Goal: Task Accomplishment & Management: Use online tool/utility

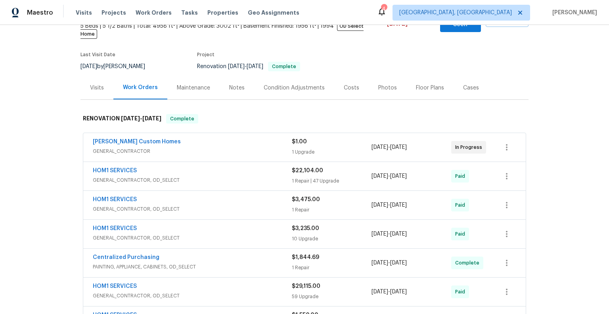
scroll to position [57, 0]
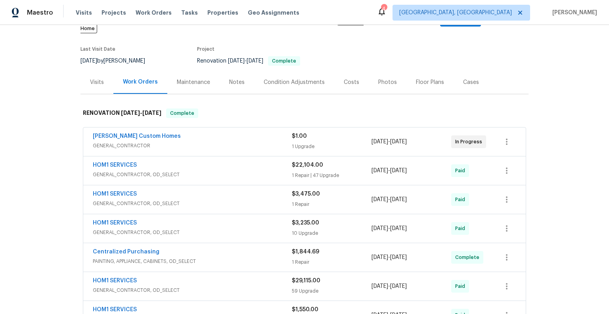
click at [258, 171] on span "GENERAL_CONTRACTOR, OD_SELECT" at bounding box center [192, 175] width 199 height 8
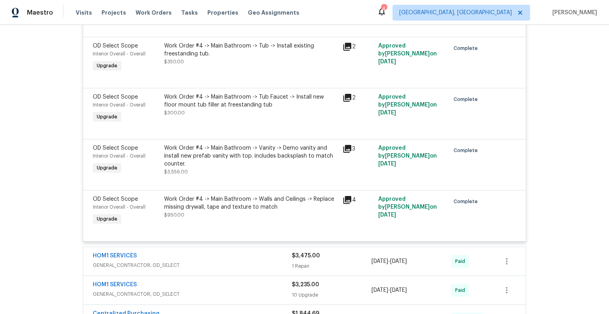
scroll to position [2552, 0]
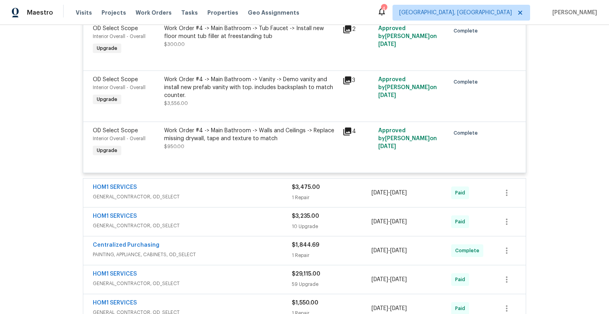
click at [237, 187] on div "HOM1 SERVICES" at bounding box center [192, 189] width 199 height 10
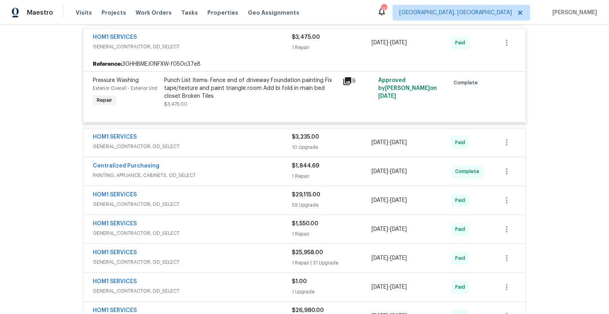
scroll to position [2705, 0]
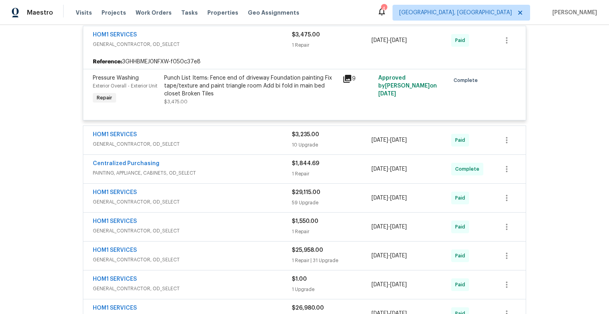
click at [239, 198] on span "GENERAL_CONTRACTOR, OD_SELECT" at bounding box center [192, 202] width 199 height 8
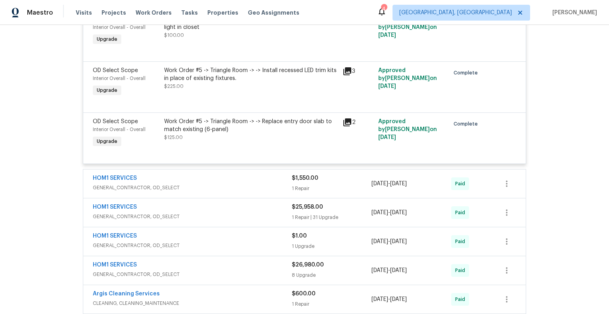
scroll to position [5802, 0]
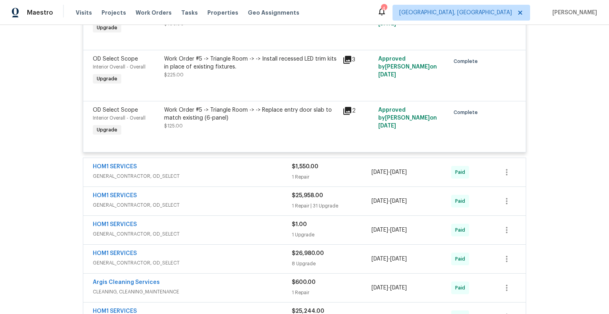
click at [208, 201] on span "GENERAL_CONTRACTOR, OD_SELECT" at bounding box center [192, 205] width 199 height 8
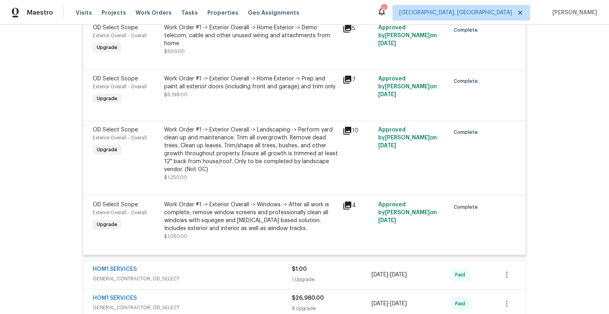
scroll to position [7502, 0]
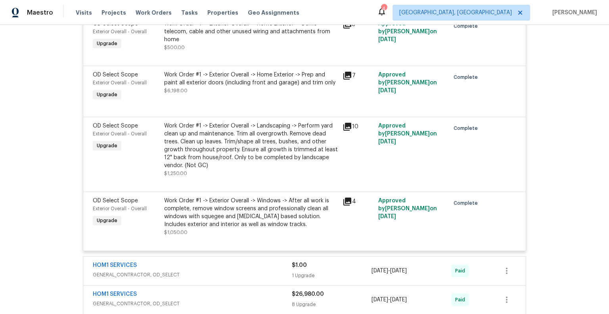
click at [346, 76] on icon at bounding box center [347, 76] width 8 height 8
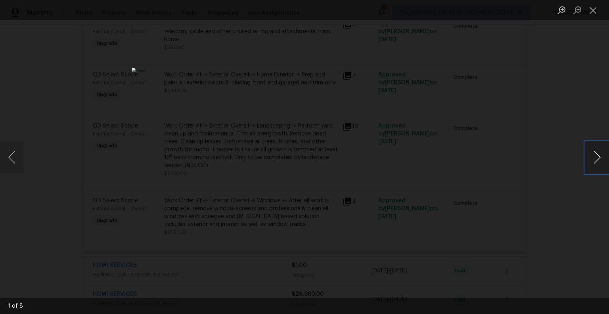
click at [599, 157] on button "Next image" at bounding box center [597, 157] width 24 height 32
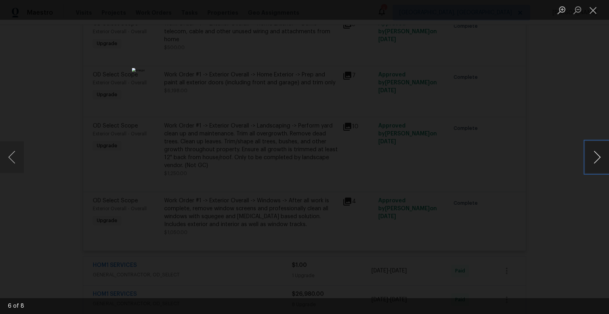
click at [599, 157] on button "Next image" at bounding box center [597, 157] width 24 height 32
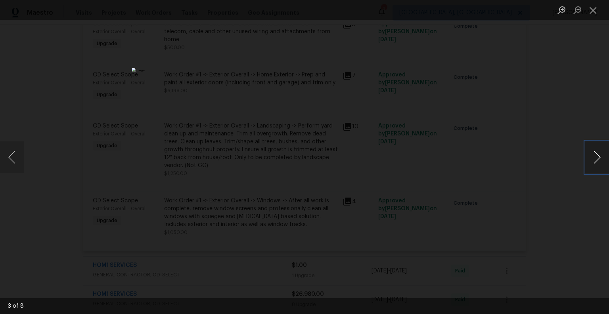
click at [599, 157] on button "Next image" at bounding box center [597, 157] width 24 height 32
click at [595, 10] on button "Close lightbox" at bounding box center [593, 10] width 16 height 14
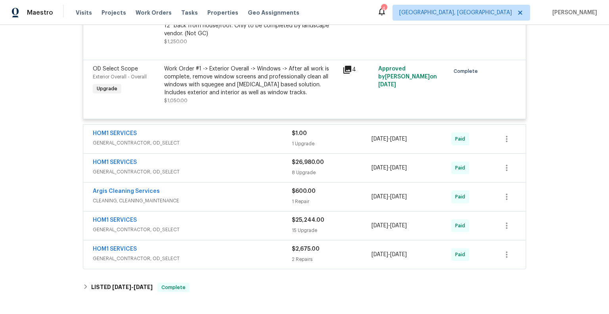
scroll to position [7657, 0]
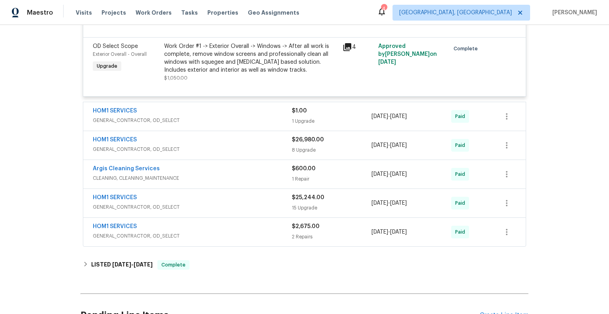
click at [248, 145] on div "HOM1 SERVICES" at bounding box center [192, 141] width 199 height 10
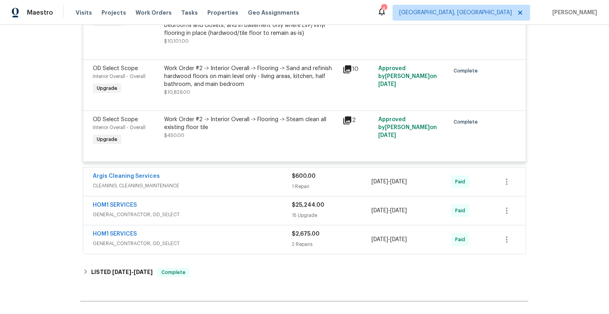
scroll to position [8108, 0]
click at [240, 210] on div "HOM1 SERVICES" at bounding box center [192, 206] width 199 height 10
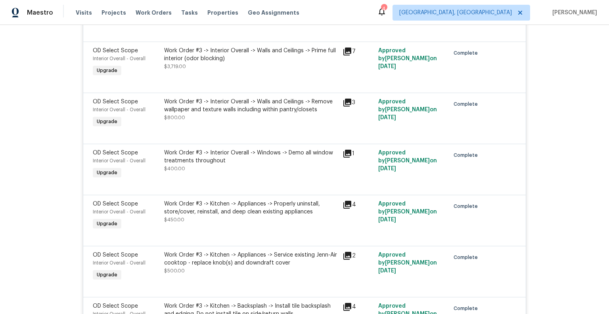
scroll to position [9013, 0]
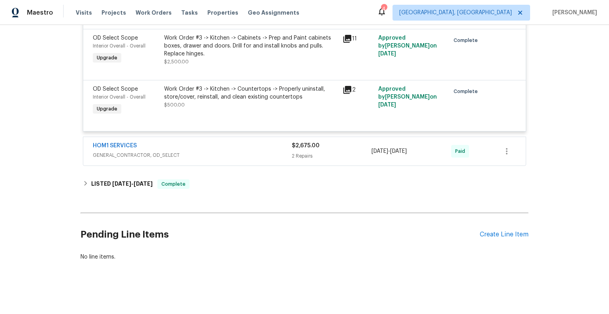
click at [247, 153] on span "GENERAL_CONTRACTOR, OD_SELECT" at bounding box center [192, 155] width 199 height 8
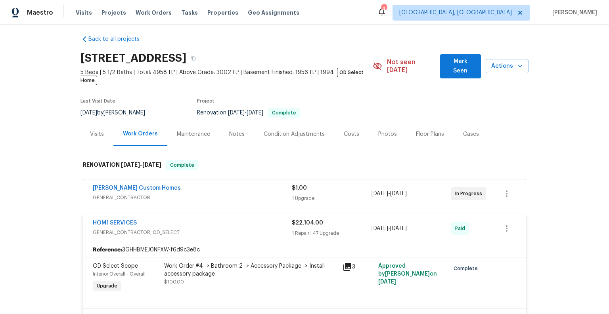
scroll to position [0, 0]
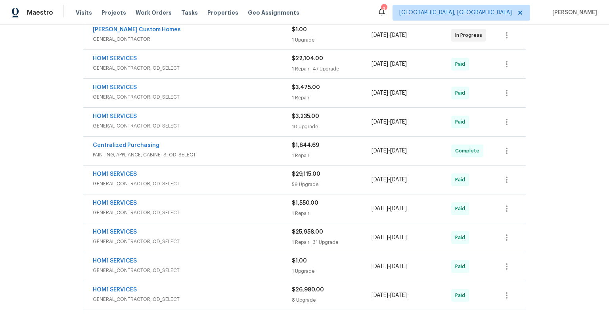
scroll to position [300, 0]
